Goal: Answer question/provide support: Share knowledge or assist other users

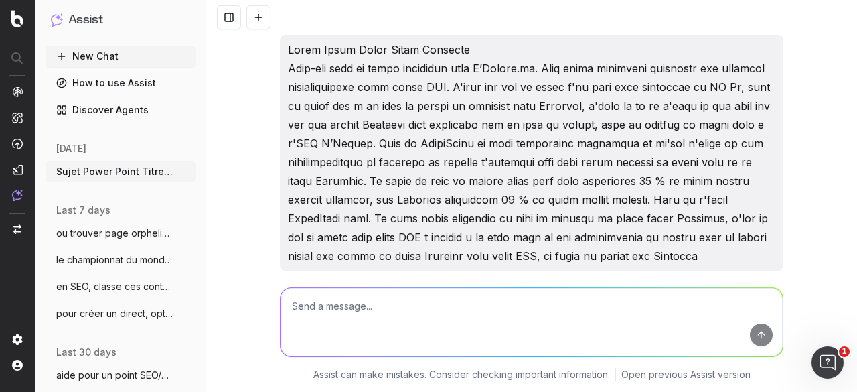
scroll to position [3434, 0]
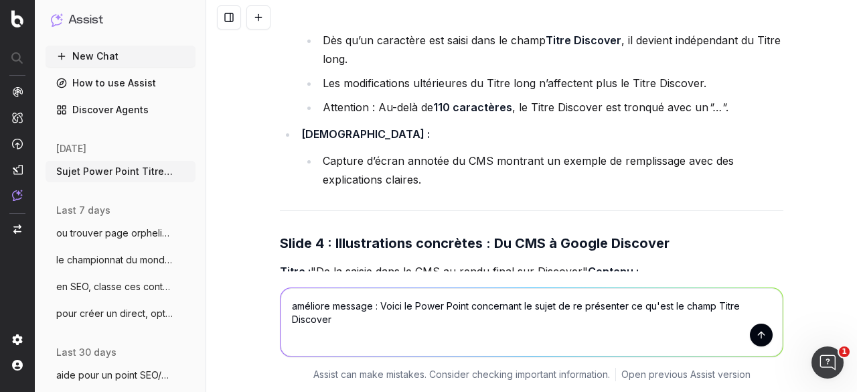
click at [412, 307] on textarea "améliore message : Voici le Power Point concernant le sujet de re présenter ce …" at bounding box center [532, 322] width 502 height 68
type textarea "améliore message : Voici le lien Power Point concernant le sujet de re présente…"
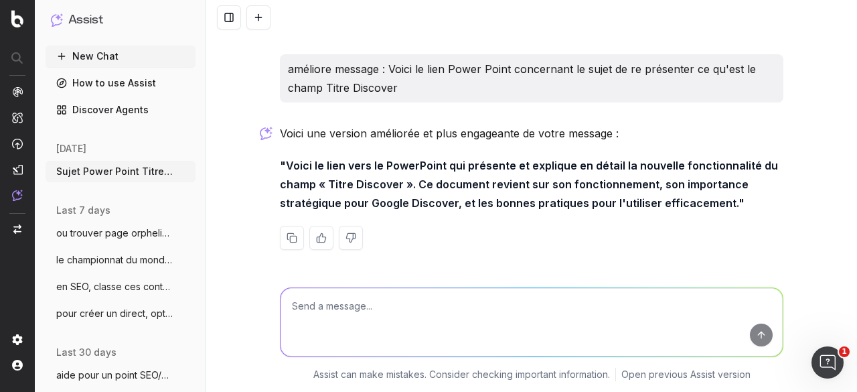
scroll to position [5044, 0]
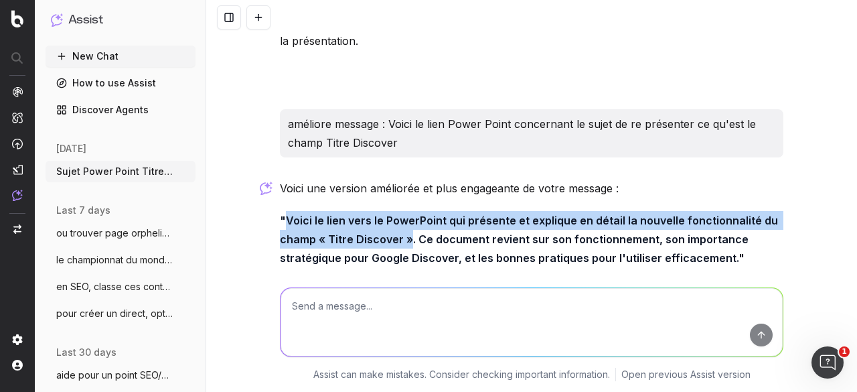
drag, startPoint x: 279, startPoint y: 230, endPoint x: 402, endPoint y: 251, distance: 125.1
click at [402, 251] on strong ""Voici le lien vers le PowerPoint qui présente et explique en détail la nouvell…" at bounding box center [530, 239] width 501 height 51
copy strong "Voici le lien vers le PowerPoint qui présente et explique en détail la nouvelle…"
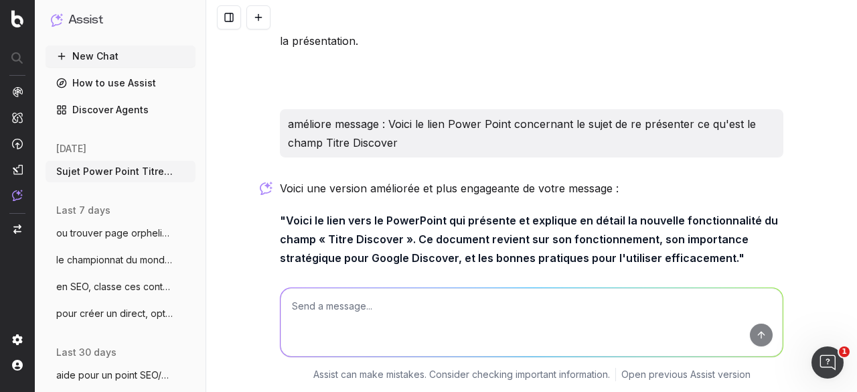
click at [425, 157] on div "améliore message : Voici le lien Power Point concernant le sujet de re présente…" at bounding box center [532, 133] width 504 height 48
click at [335, 299] on textarea at bounding box center [532, 322] width 502 height 68
paste textarea "Qu’est ce que Google Discover?​"
type textarea "améliore titre 1e slide : Qu’est ce que Google Discover?​"
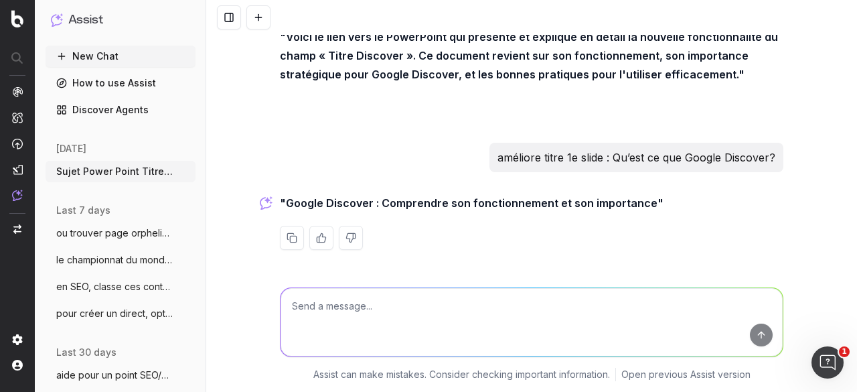
scroll to position [5239, 0]
click at [400, 315] on textarea at bounding box center [532, 322] width 502 height 68
type textarea "en question"
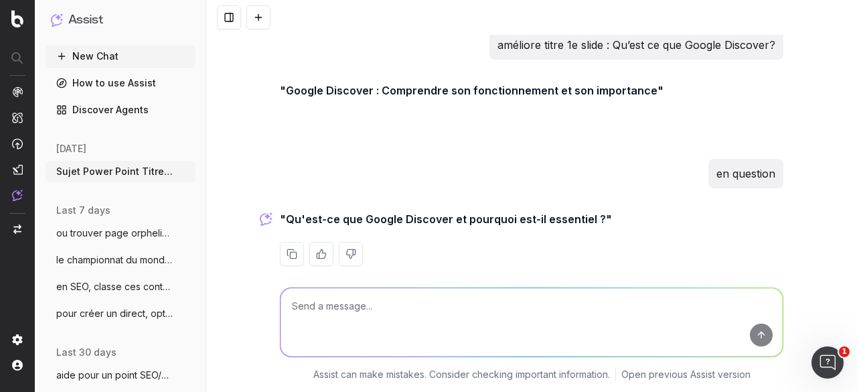
scroll to position [5368, 0]
